Goal: Information Seeking & Learning: Learn about a topic

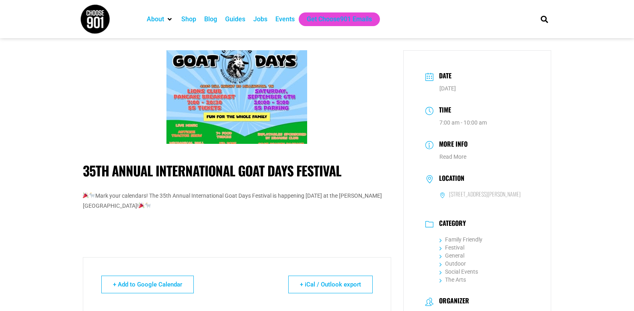
click at [220, 100] on img at bounding box center [236, 97] width 141 height 94
click at [248, 95] on img at bounding box center [236, 97] width 141 height 94
click at [249, 96] on img at bounding box center [236, 97] width 141 height 94
click at [273, 83] on img at bounding box center [236, 97] width 141 height 94
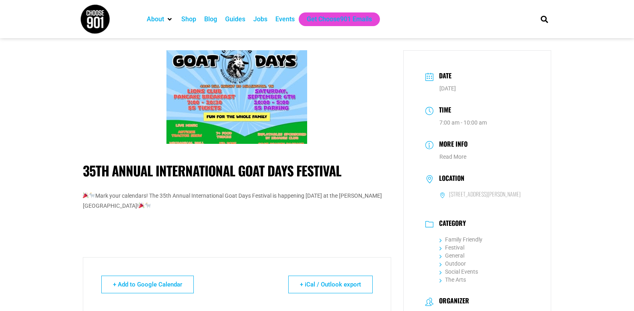
click at [277, 86] on img at bounding box center [236, 97] width 141 height 94
click at [458, 155] on link "Read More" at bounding box center [453, 157] width 27 height 6
